Goal: Task Accomplishment & Management: Use online tool/utility

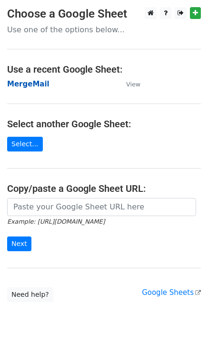
click at [32, 85] on strong "MergeMail" at bounding box center [28, 84] width 42 height 9
click at [34, 86] on strong "MergeMail" at bounding box center [28, 84] width 42 height 9
click at [31, 84] on strong "MergeMail" at bounding box center [28, 84] width 42 height 9
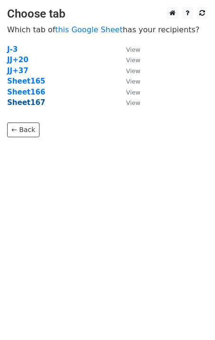
click at [30, 105] on strong "Sheet167" at bounding box center [26, 102] width 38 height 9
click at [21, 105] on strong "Sheet167" at bounding box center [26, 102] width 38 height 9
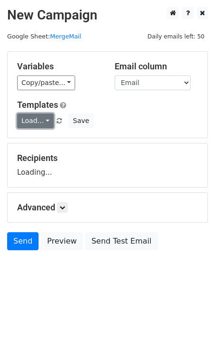
click at [33, 120] on link "Load..." at bounding box center [35, 121] width 37 height 15
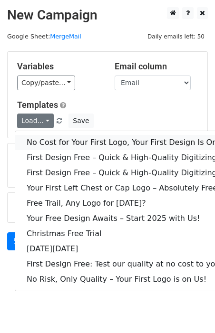
click at [52, 145] on link "No Cost for Your First Logo, Your First Design Is On Us!" at bounding box center [129, 142] width 228 height 15
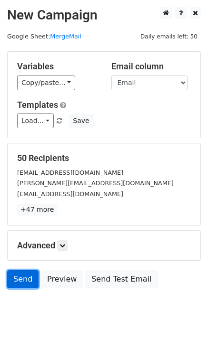
click at [16, 285] on link "Send" at bounding box center [22, 279] width 31 height 18
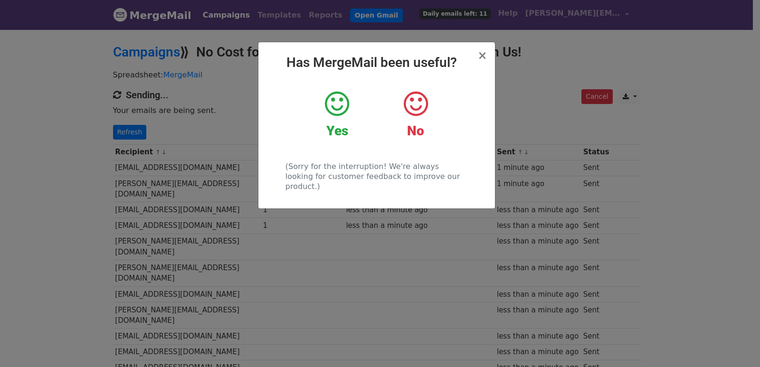
click at [229, 126] on div "× Has MergeMail been useful? Yes No (Sorry for the interruption! We're always l…" at bounding box center [380, 198] width 760 height 339
click at [118, 137] on link "Refresh" at bounding box center [130, 132] width 34 height 15
click at [129, 133] on link "Refresh" at bounding box center [130, 132] width 34 height 15
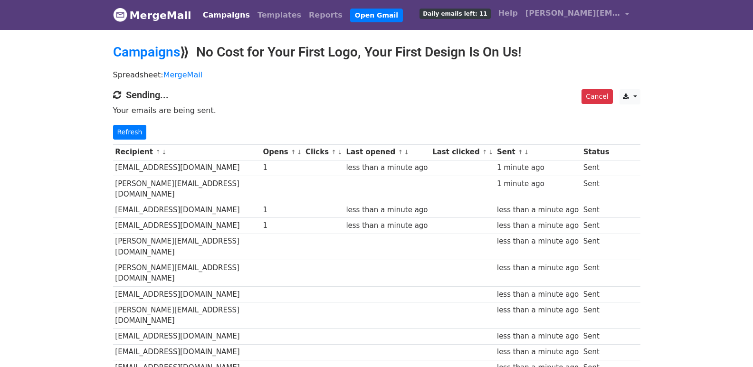
click at [181, 131] on p "Refresh" at bounding box center [376, 132] width 527 height 15
click at [122, 131] on link "Refresh" at bounding box center [130, 132] width 34 height 15
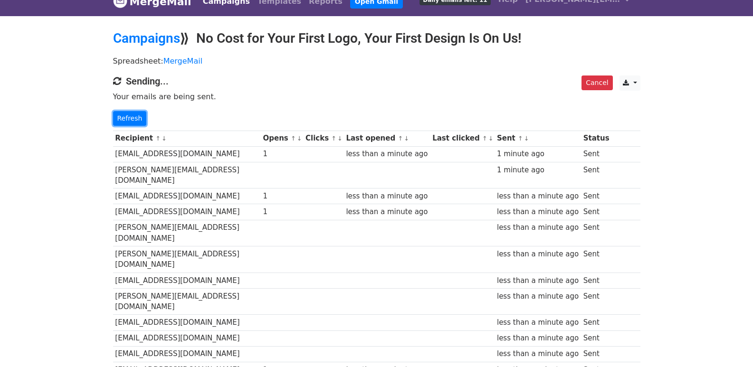
scroll to position [633, 0]
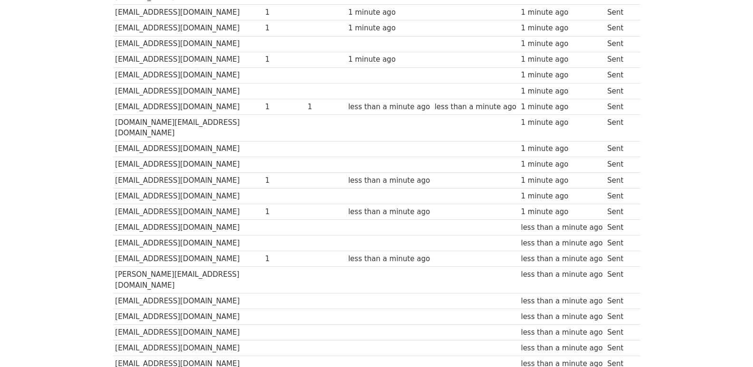
scroll to position [661, 0]
